Goal: Complete application form: Complete application form

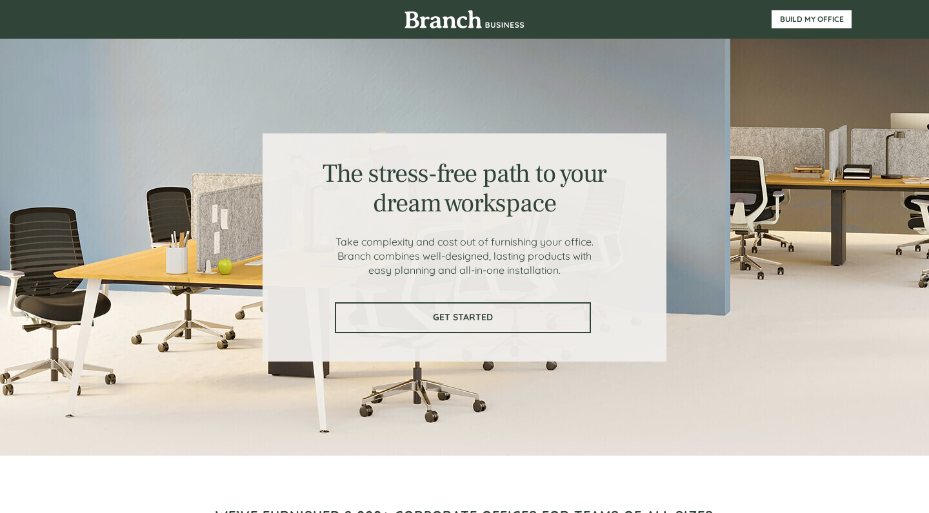
click at [416, 316] on span "GET STARTED" at bounding box center [462, 317] width 253 height 11
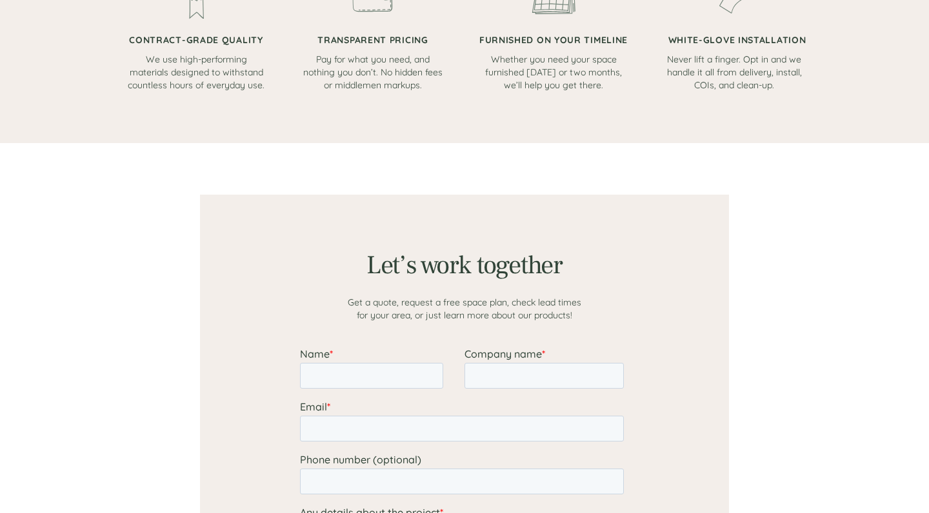
scroll to position [1001, 0]
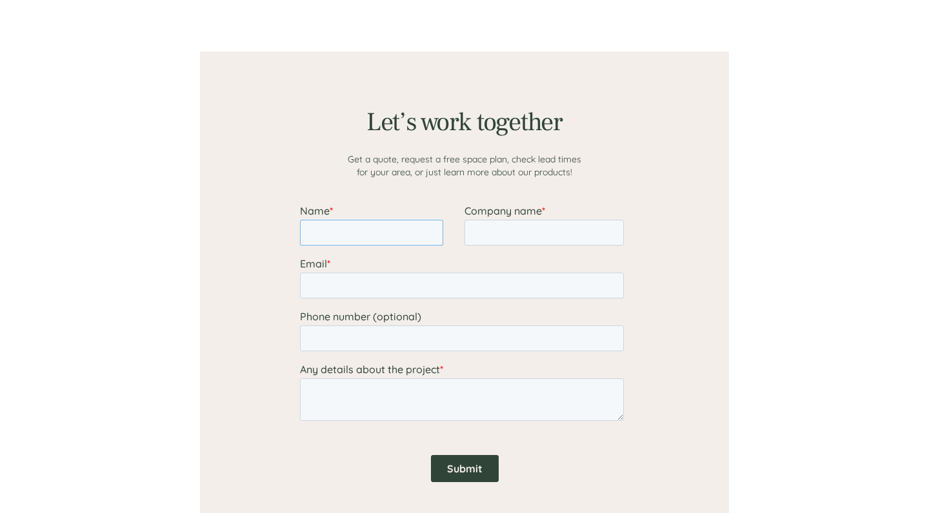
click at [348, 221] on input "Name *" at bounding box center [371, 233] width 143 height 26
click at [435, 239] on input "Name *" at bounding box center [371, 233] width 143 height 26
click at [431, 236] on input "Name *" at bounding box center [371, 233] width 143 height 26
click at [379, 242] on input "Name *" at bounding box center [371, 233] width 143 height 26
type input "[PERSON_NAME]"
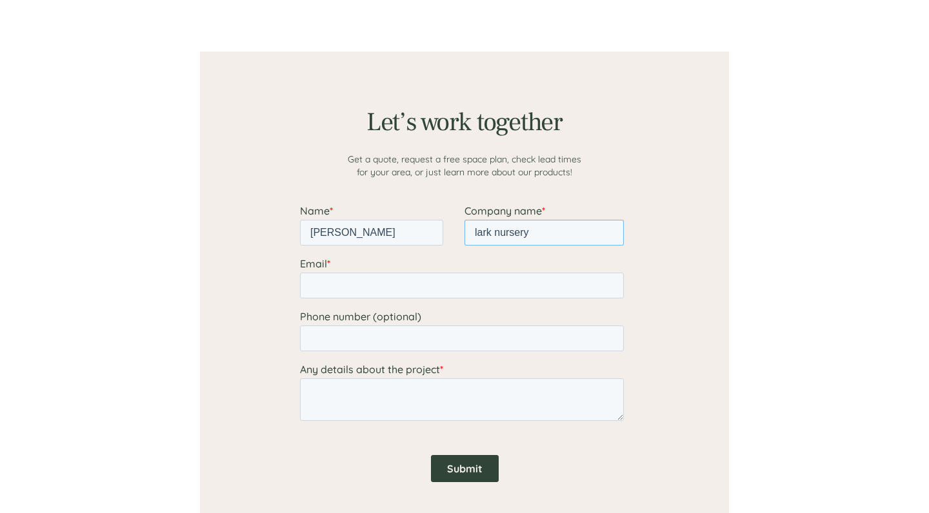
type input "lark nursery"
type input "[EMAIL_ADDRESS][DOMAIN_NAME]"
type input "9084875896"
click at [476, 475] on input "Submit" at bounding box center [465, 468] width 68 height 27
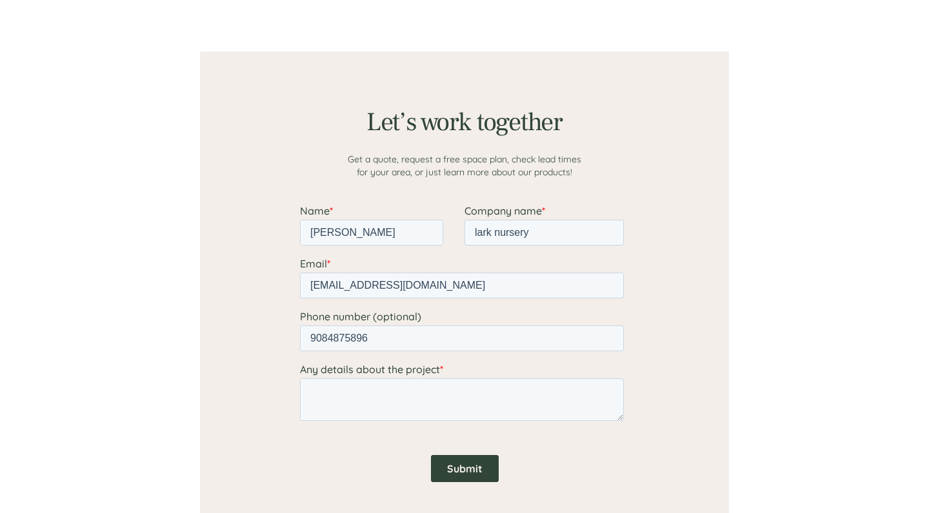
scroll to position [8, 0]
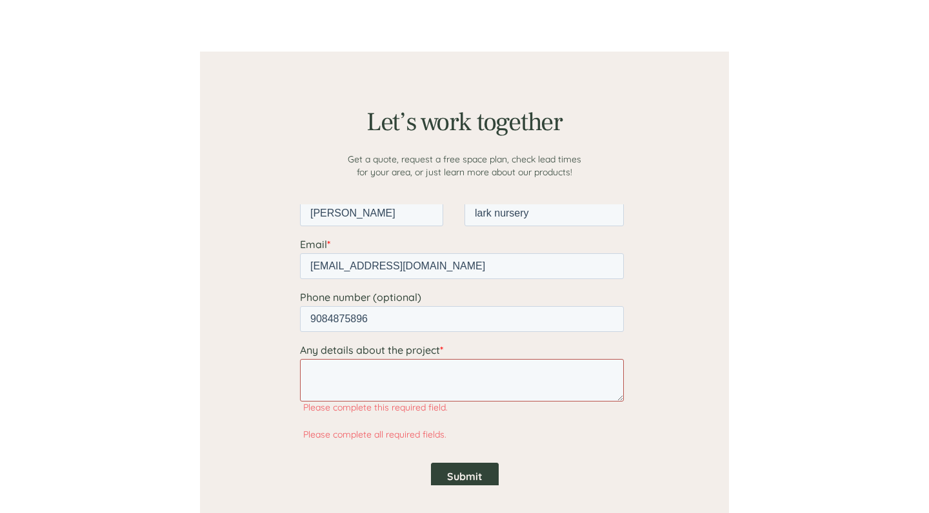
click at [433, 399] on textarea "Any details about the project *" at bounding box center [462, 380] width 324 height 43
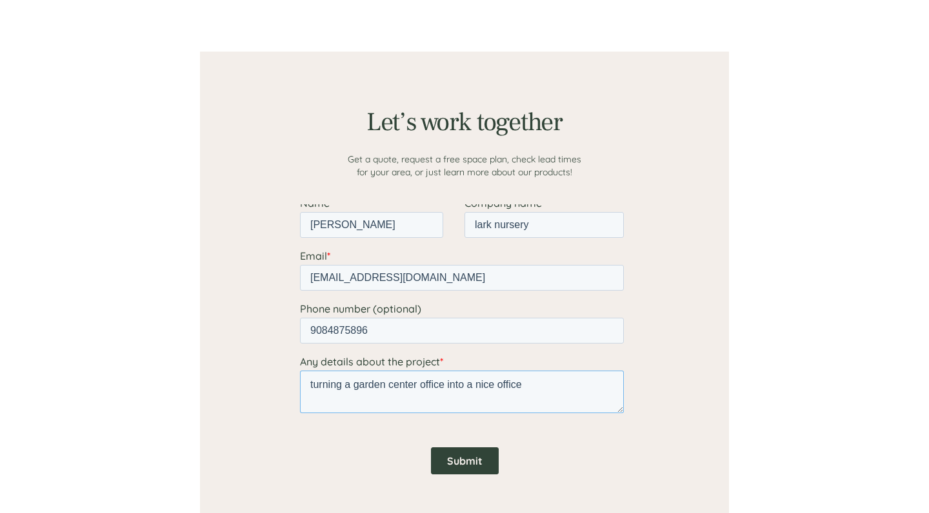
type textarea "turning a garden center office into a nice office"
click at [448, 462] on input "Submit" at bounding box center [465, 461] width 68 height 27
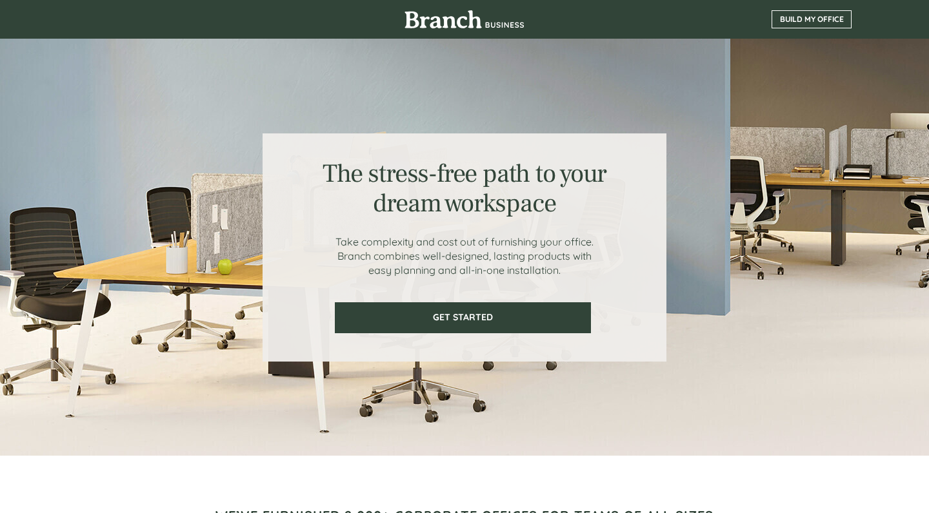
click at [808, 20] on span "BUILD MY OFFICE" at bounding box center [811, 19] width 79 height 9
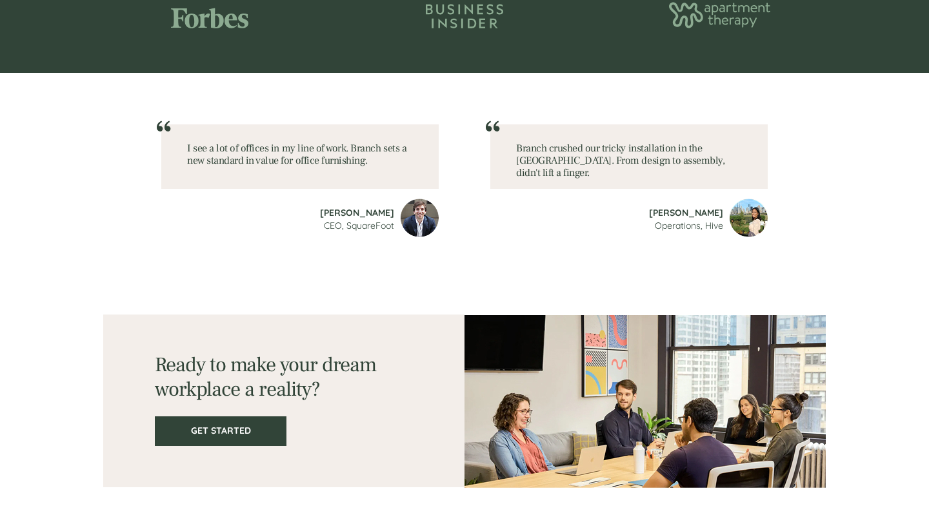
scroll to position [1714, 0]
click at [232, 429] on span "GET STARTED" at bounding box center [220, 431] width 129 height 11
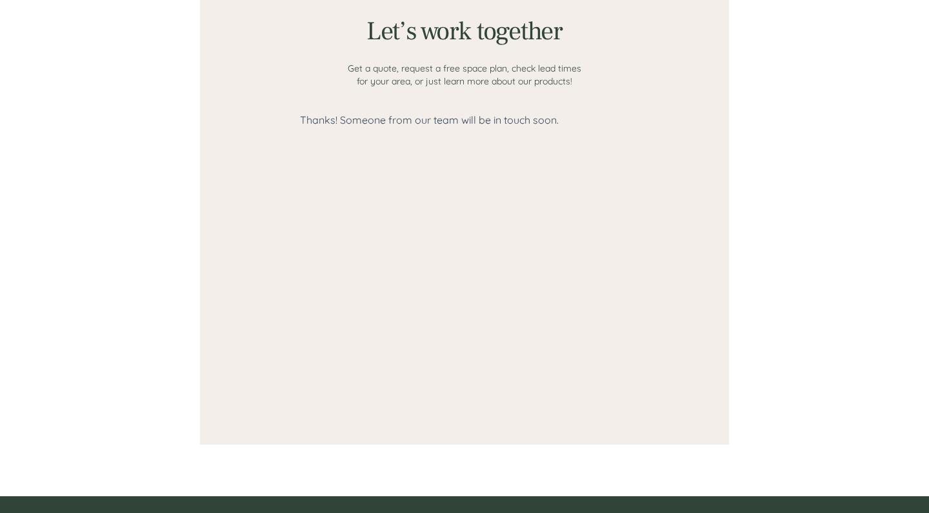
scroll to position [1001, 0]
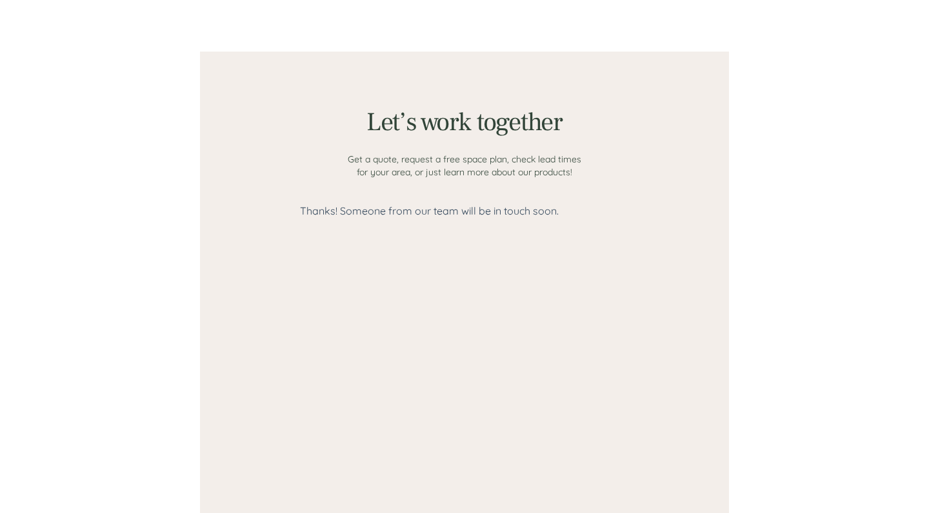
click at [370, 302] on div at bounding box center [464, 344] width 329 height 281
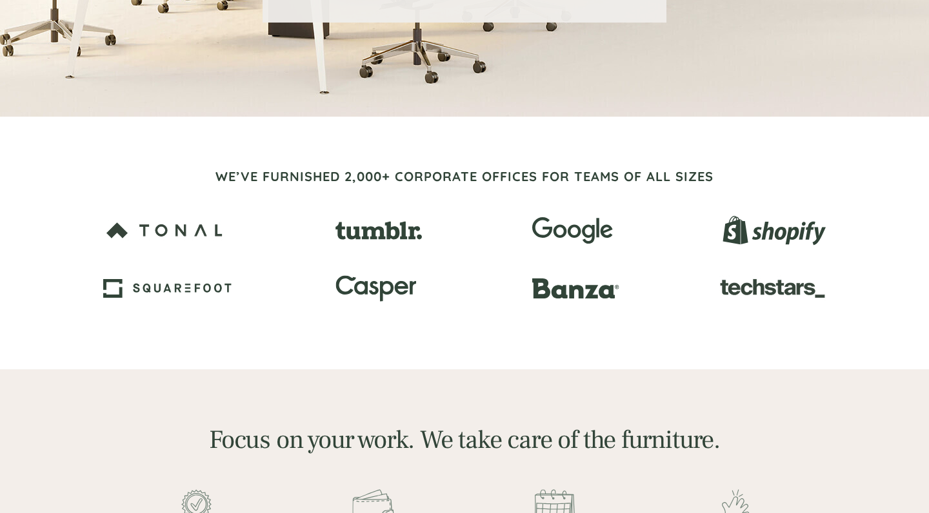
scroll to position [318, 0]
